Goal: Transaction & Acquisition: Purchase product/service

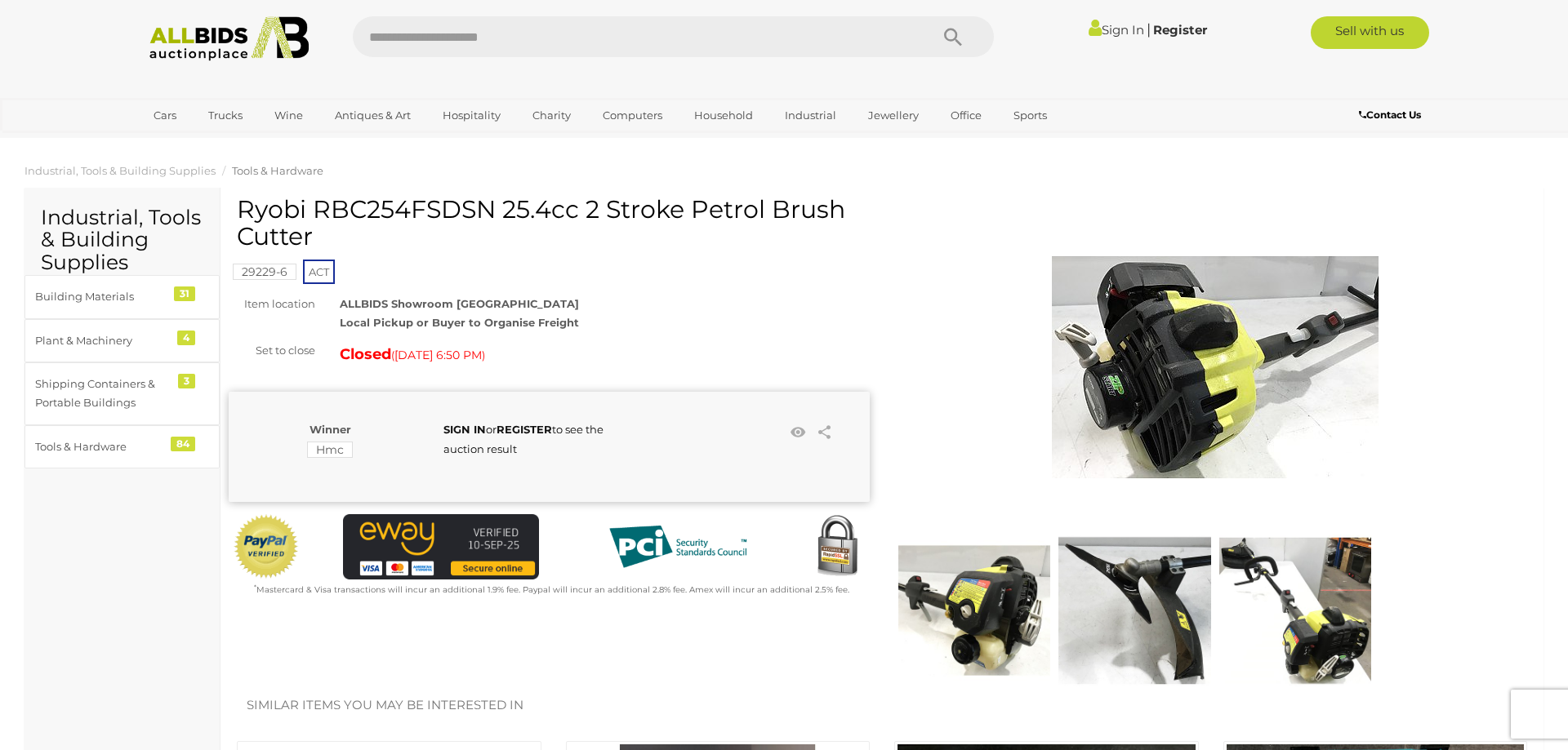
drag, startPoint x: 314, startPoint y: 212, endPoint x: 488, endPoint y: 201, distance: 174.3
click at [488, 201] on h1 "Ryobi RBC254FSDSN 25.4cc 2 Stroke Petrol Brush Cutter" at bounding box center [551, 222] width 629 height 54
copy h1 "RBC254FSDSN"
click at [997, 600] on img at bounding box center [975, 610] width 152 height 152
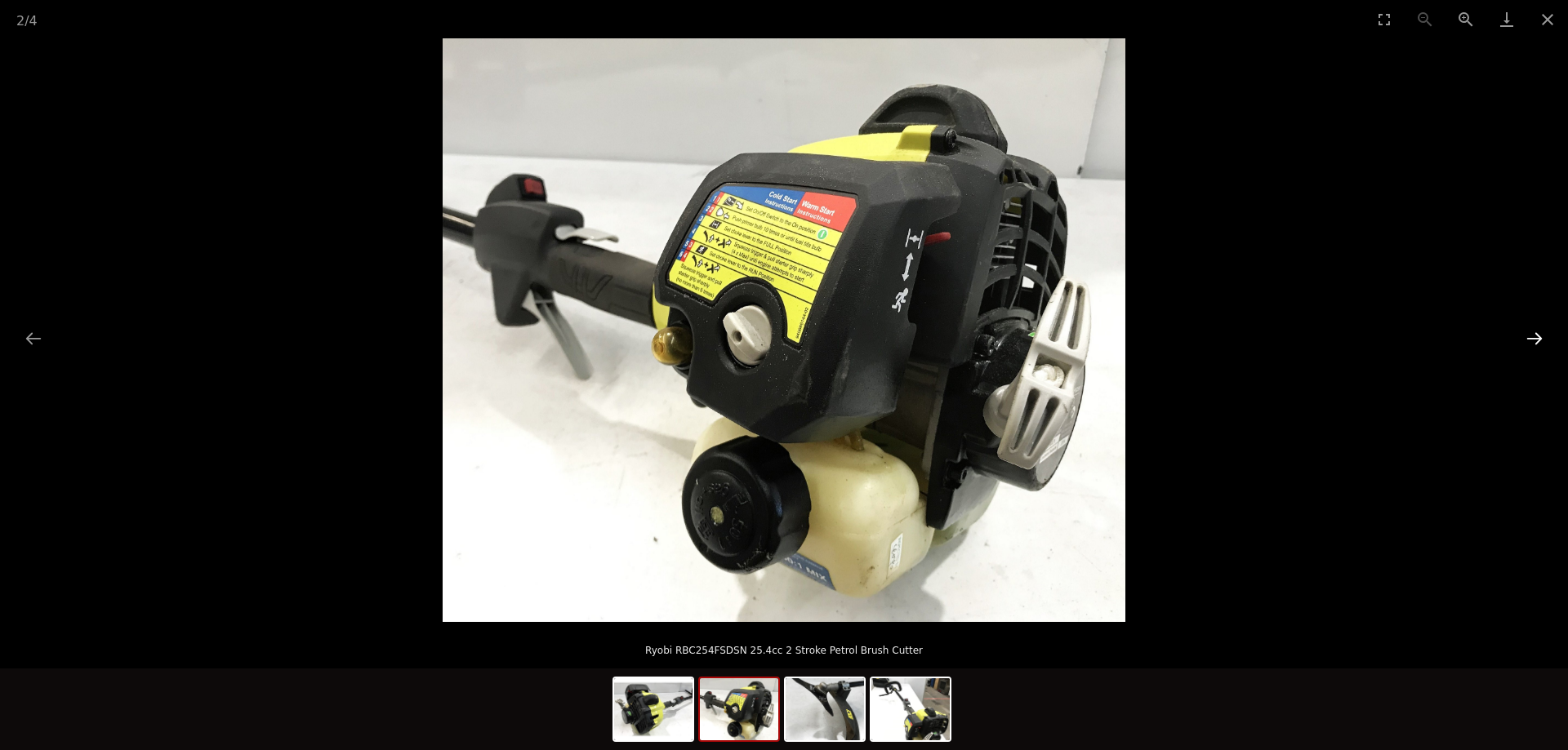
click at [1524, 342] on button "Next slide" at bounding box center [1535, 339] width 34 height 32
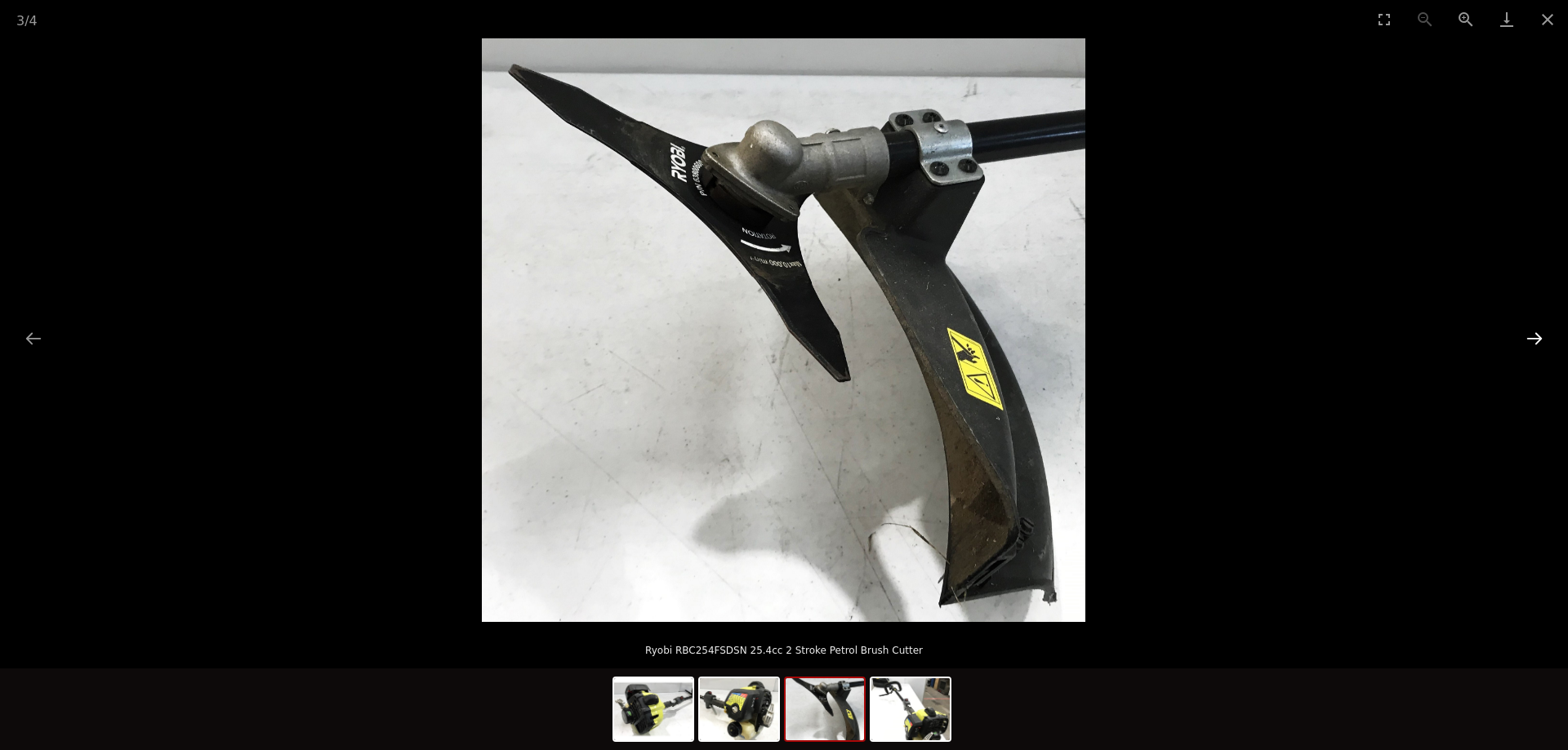
click at [1526, 342] on button "Next slide" at bounding box center [1535, 339] width 34 height 32
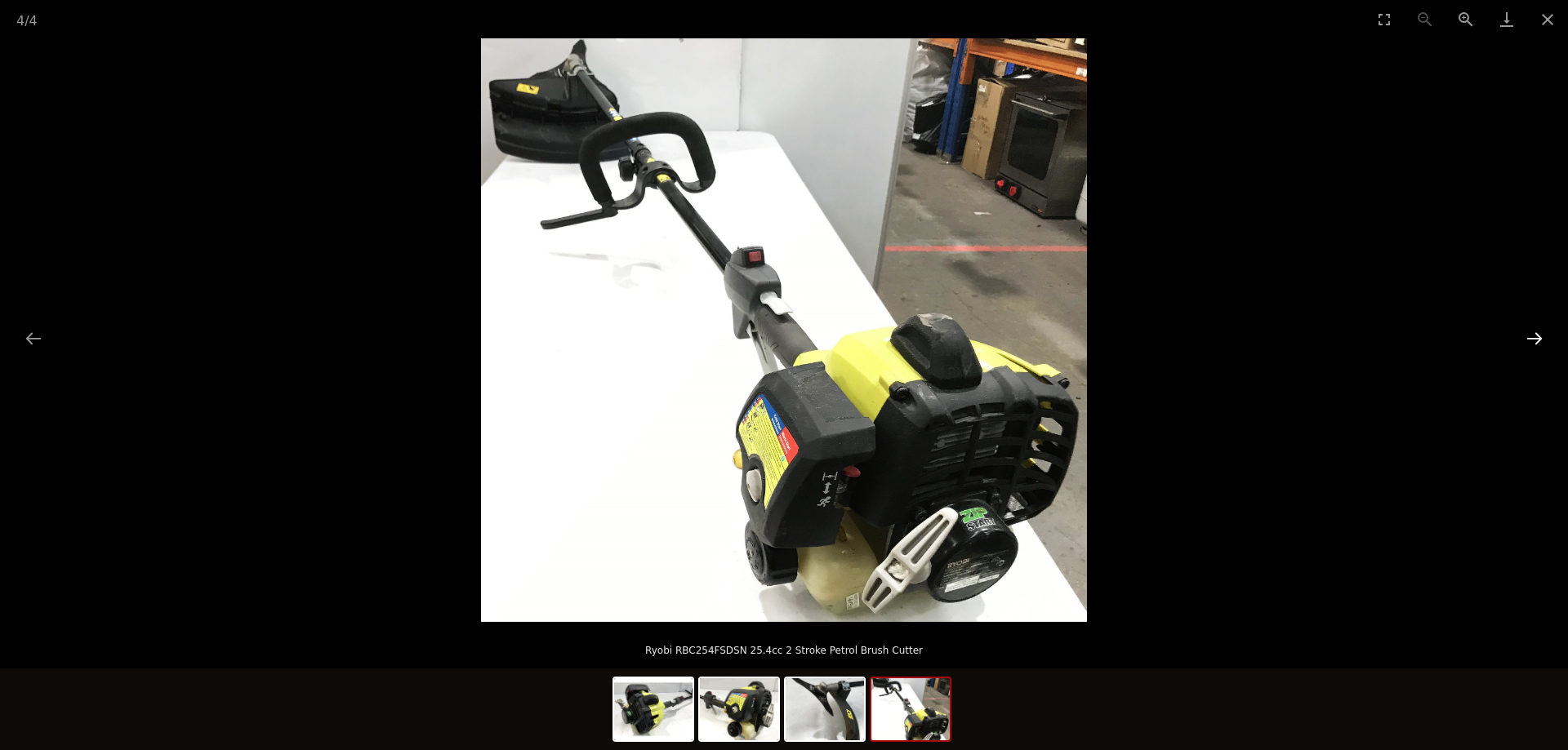
click at [1526, 342] on button "Next slide" at bounding box center [1535, 339] width 34 height 32
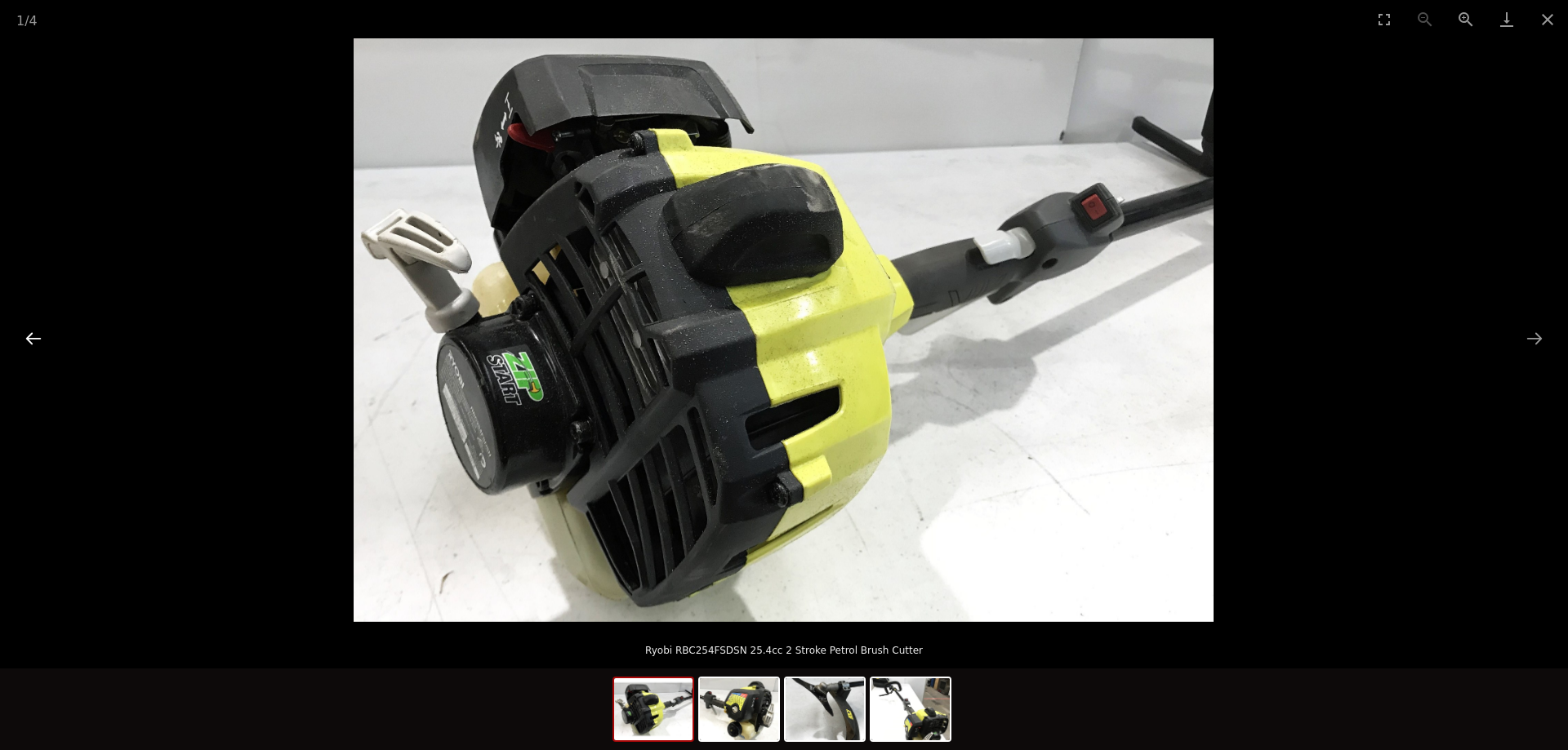
click at [30, 338] on button "Previous slide" at bounding box center [33, 339] width 34 height 32
